Goal: Transaction & Acquisition: Purchase product/service

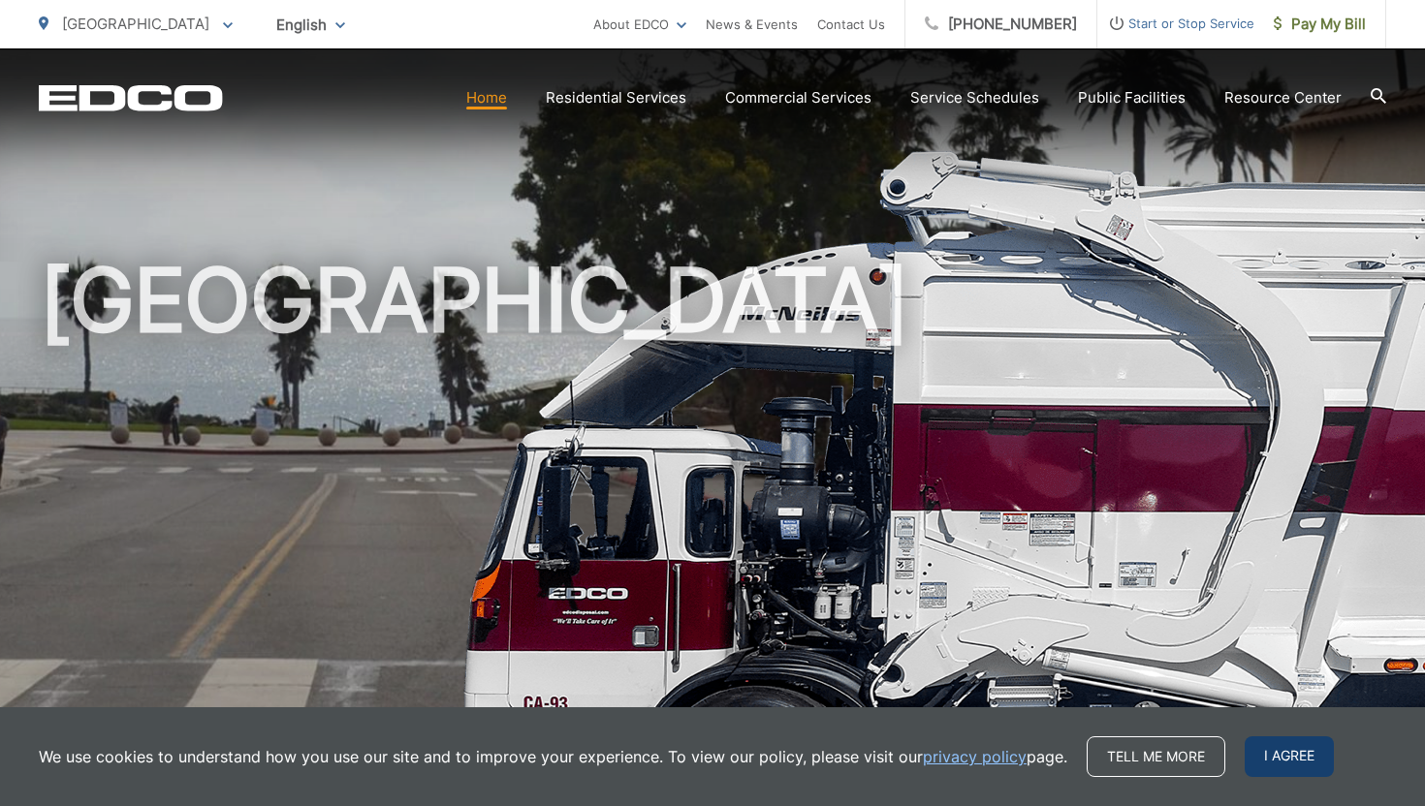
click at [1269, 755] on span "I agree" at bounding box center [1288, 757] width 89 height 41
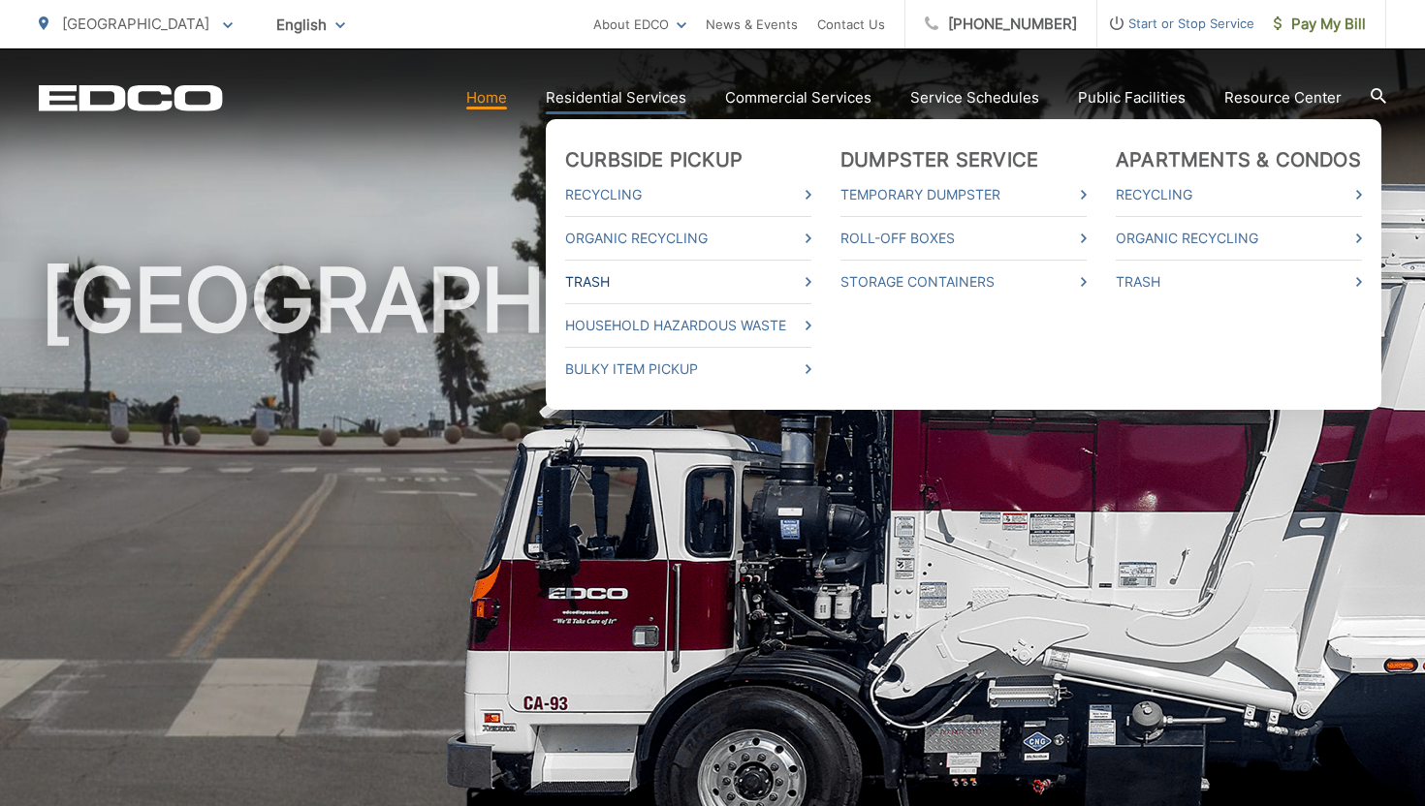
click at [671, 280] on link "Trash" at bounding box center [688, 281] width 246 height 23
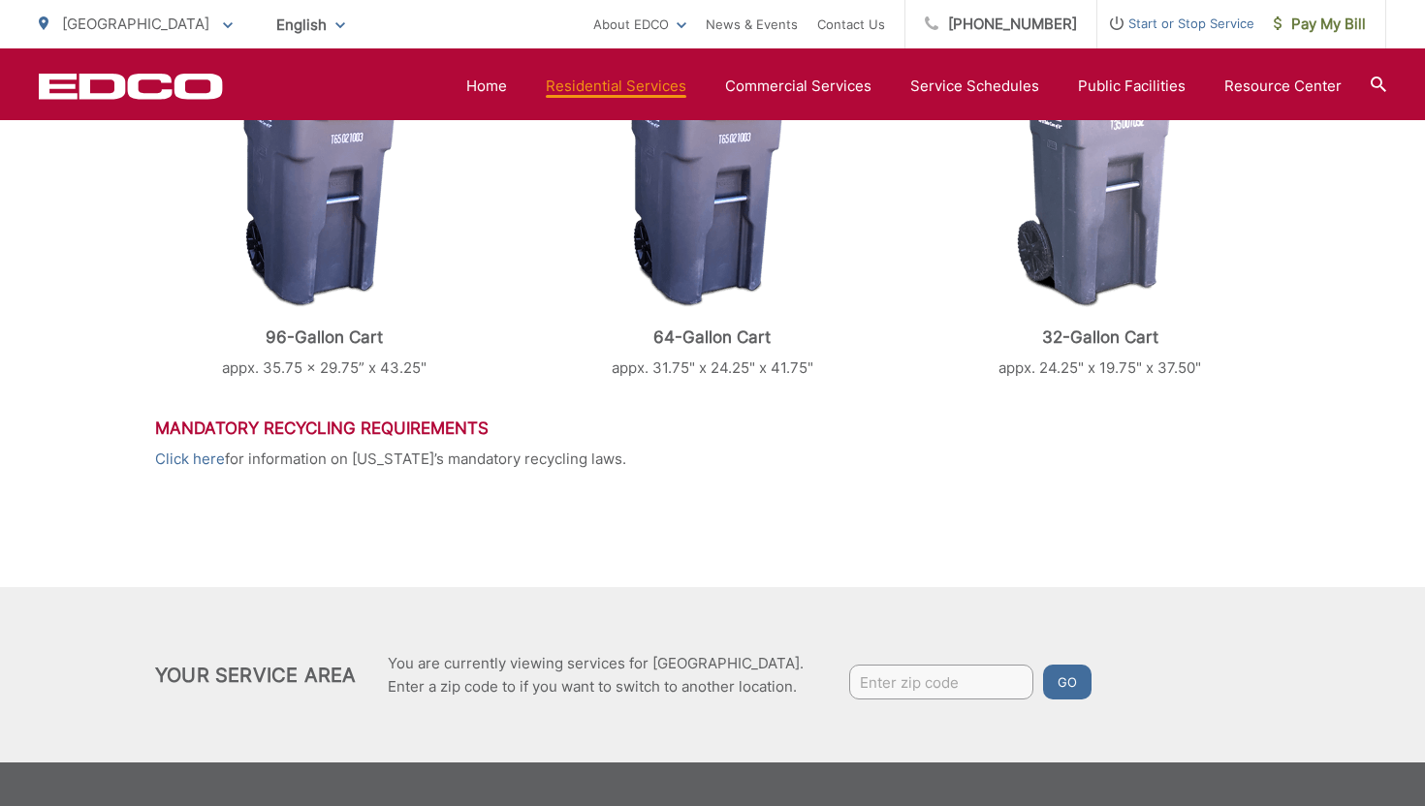
scroll to position [972, 0]
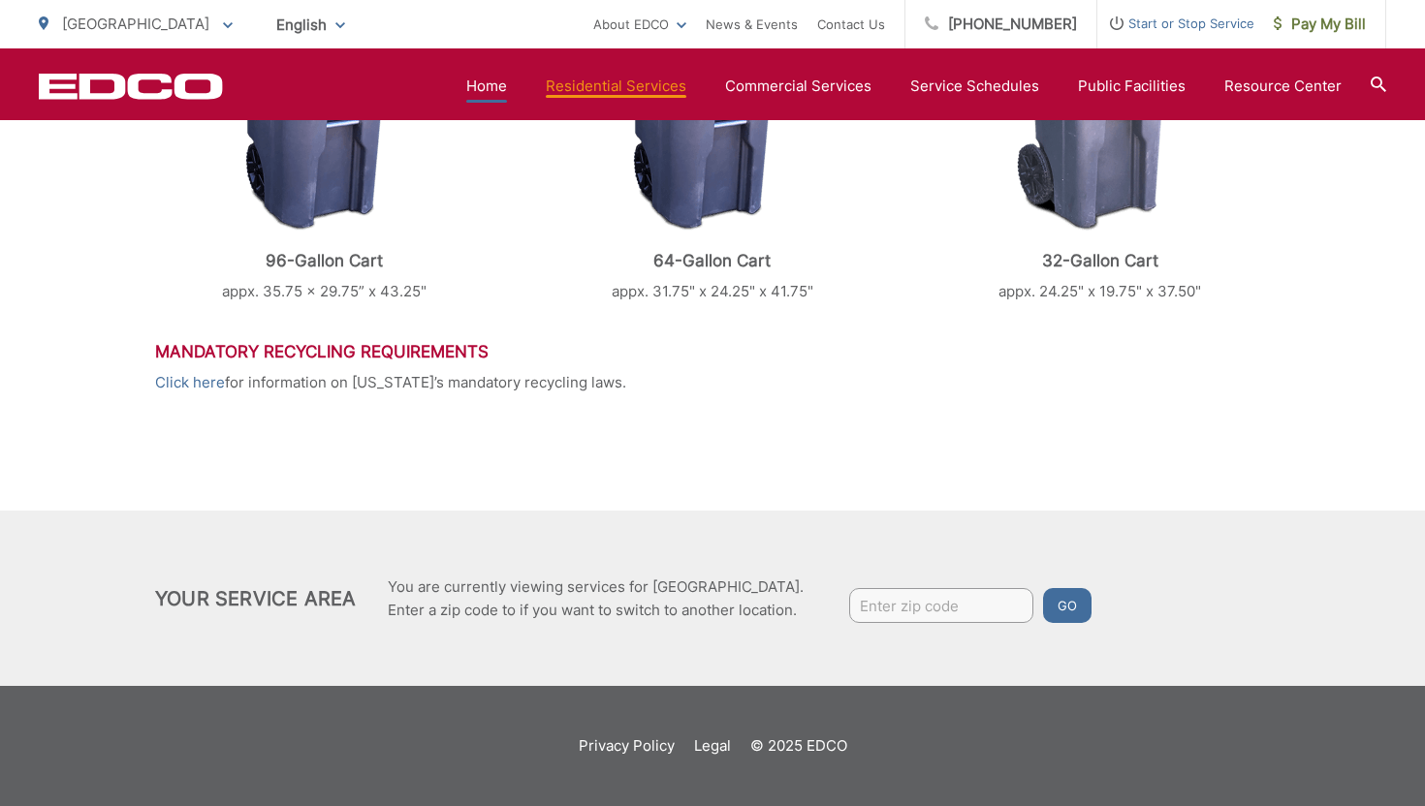
click at [499, 84] on link "Home" at bounding box center [486, 86] width 41 height 23
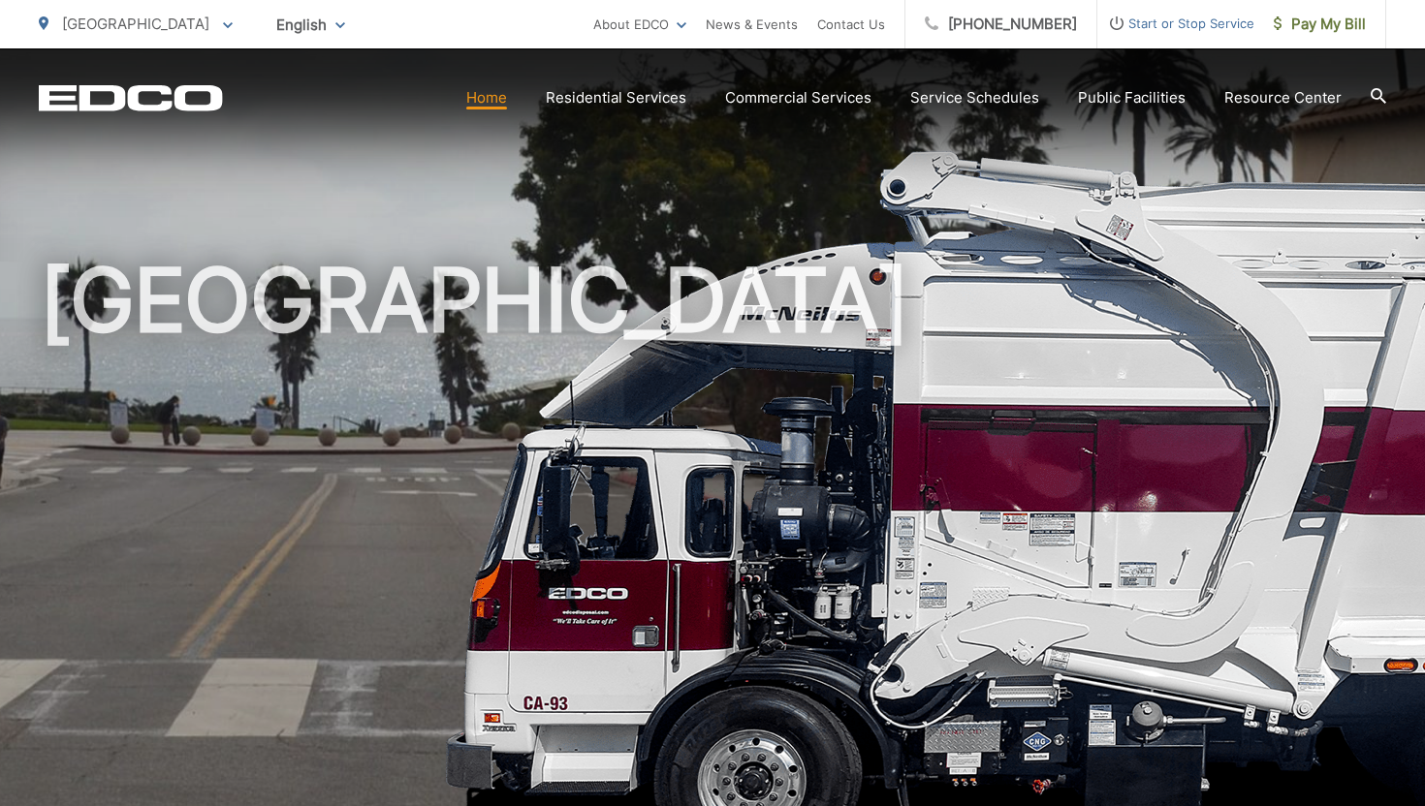
click at [494, 105] on link "Home" at bounding box center [486, 97] width 41 height 23
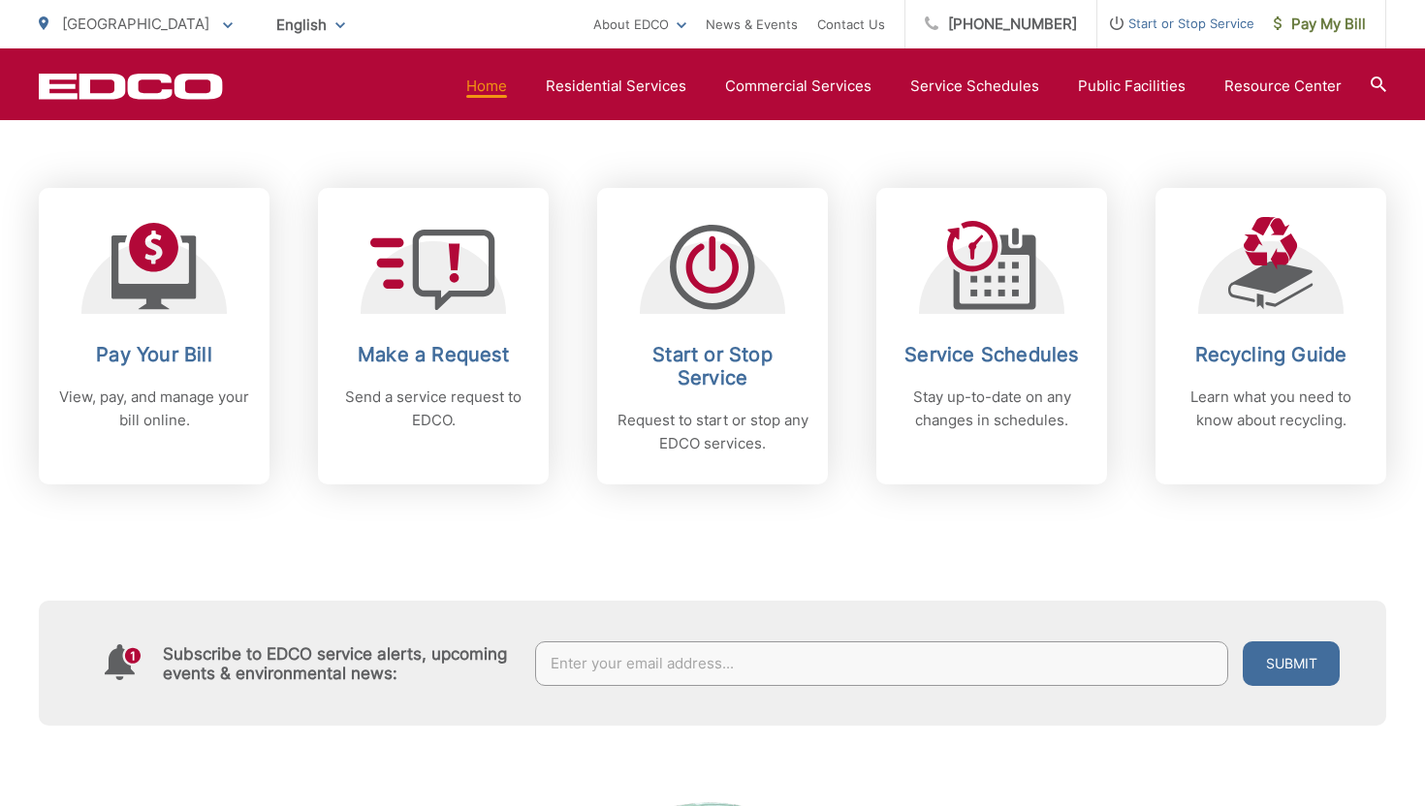
scroll to position [771, 0]
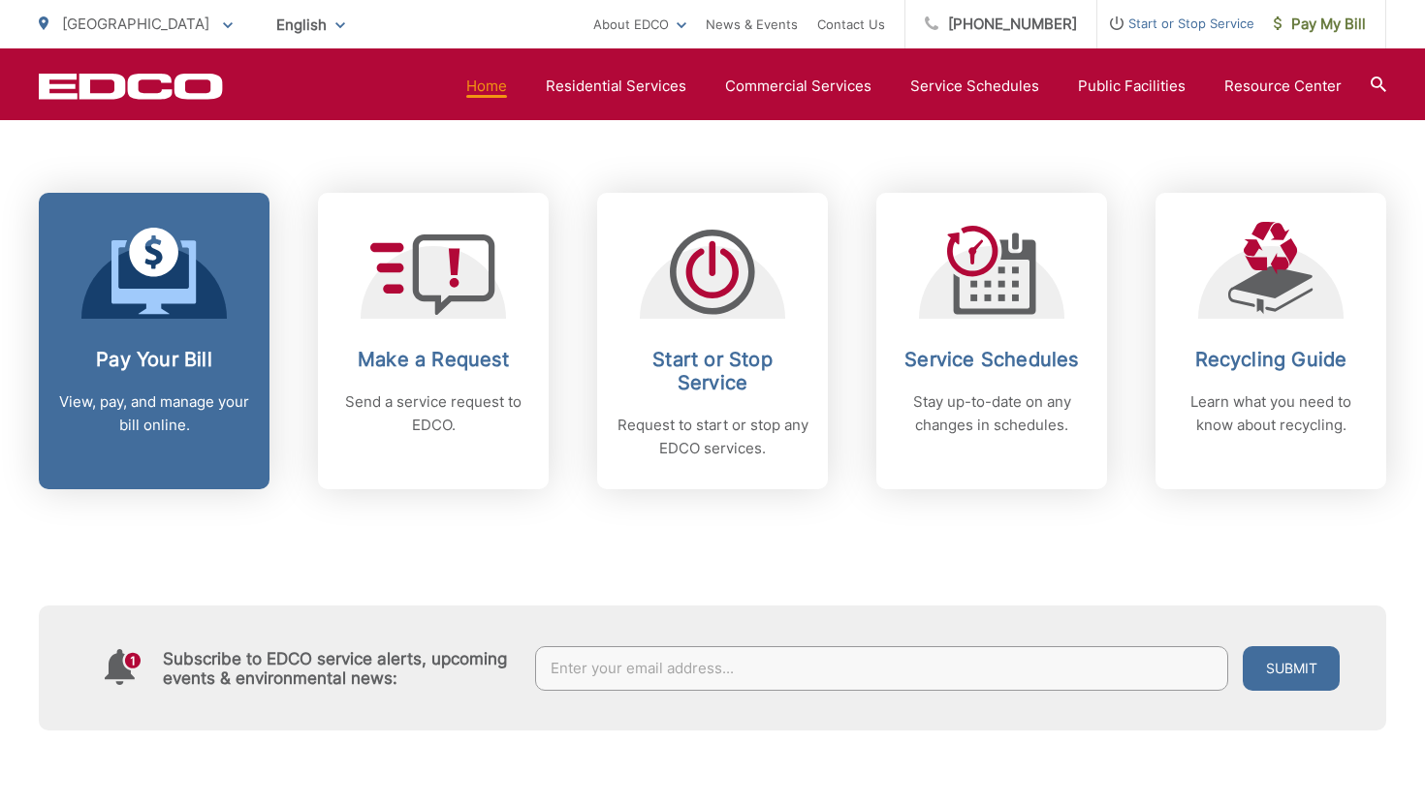
click at [118, 387] on div "Pay Your Bill View, pay, and manage your bill online." at bounding box center [154, 392] width 192 height 89
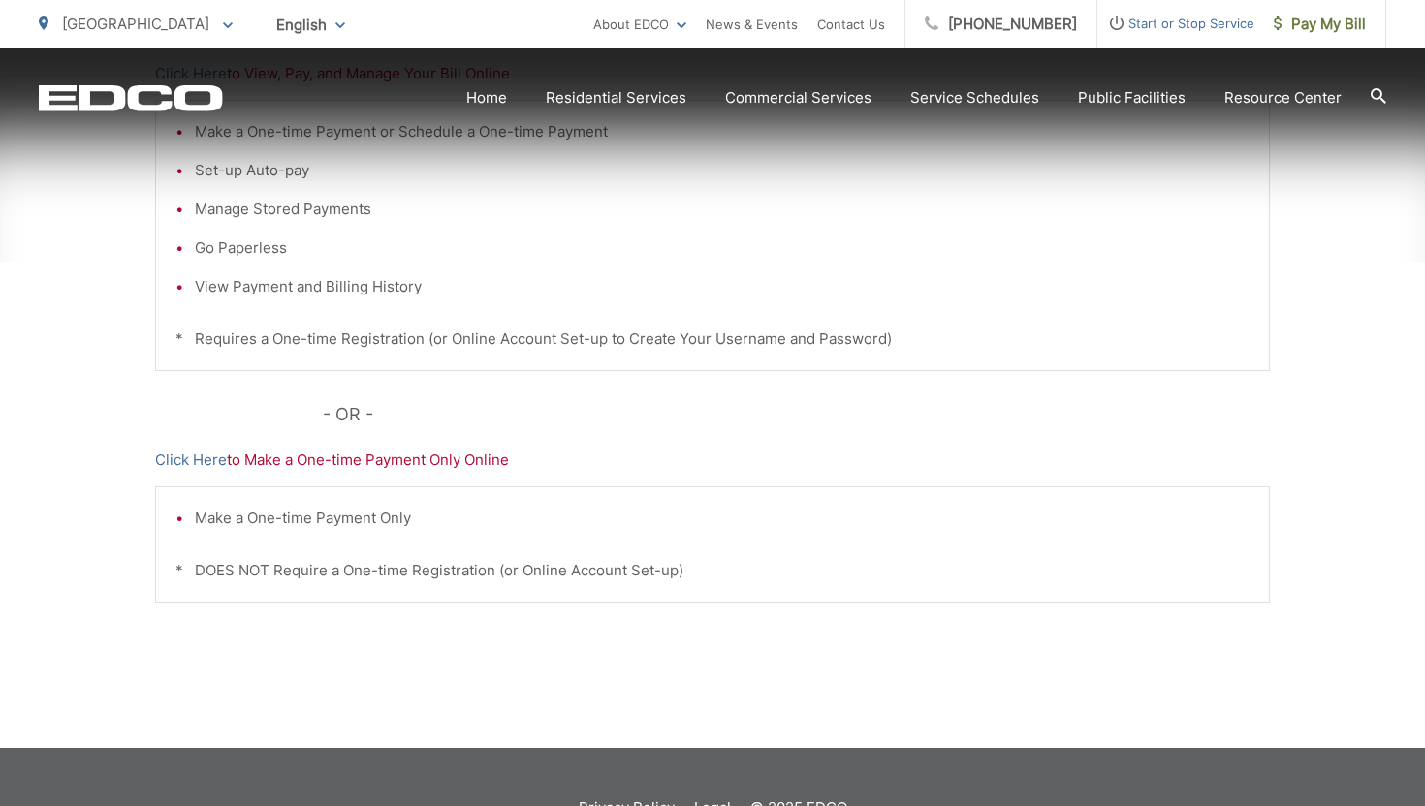
scroll to position [522, 0]
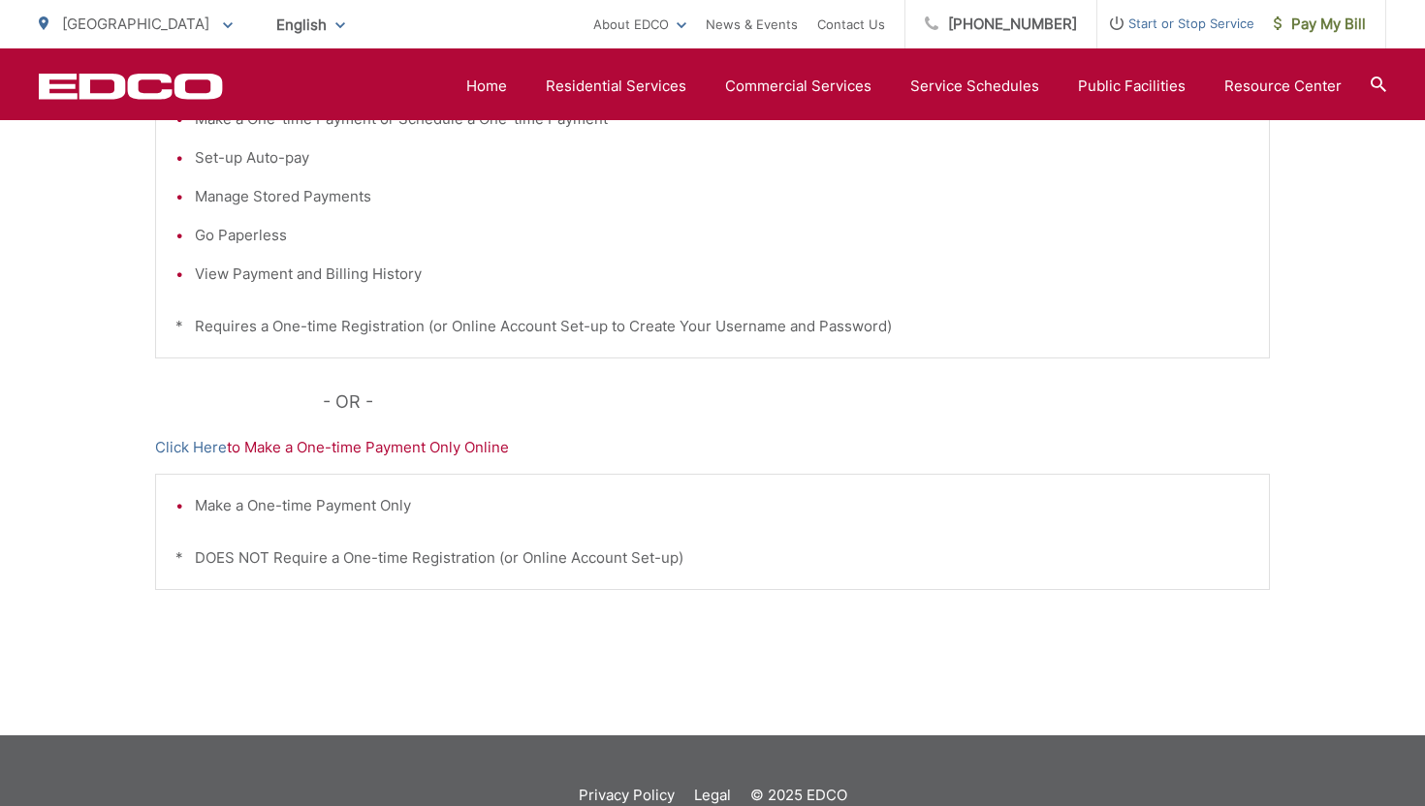
click at [382, 446] on p "Click Here to Make a One-time Payment Only Online" at bounding box center [712, 447] width 1115 height 23
click at [206, 451] on link "Click Here" at bounding box center [191, 447] width 72 height 23
